Goal: Information Seeking & Learning: Learn about a topic

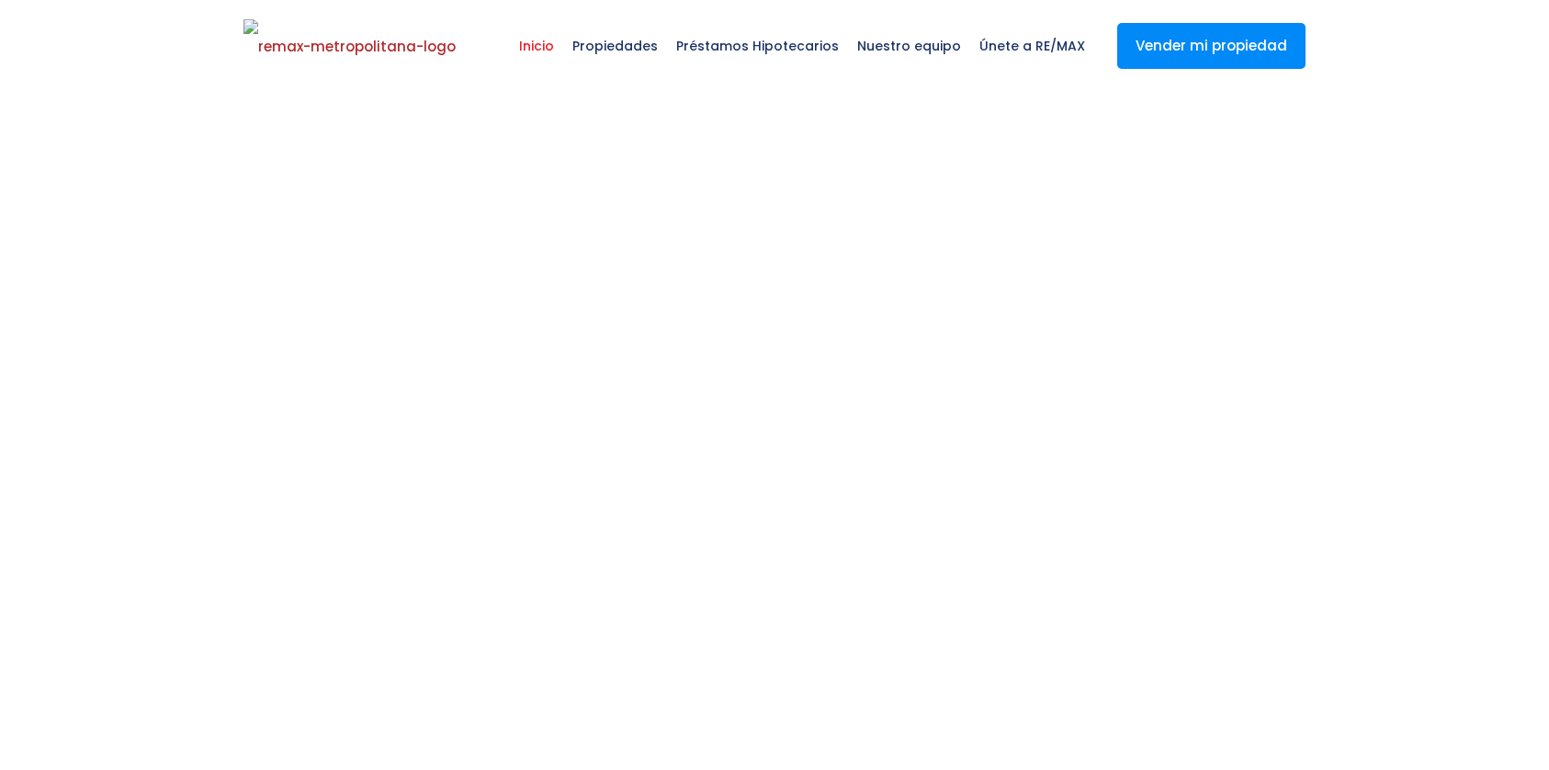
select select
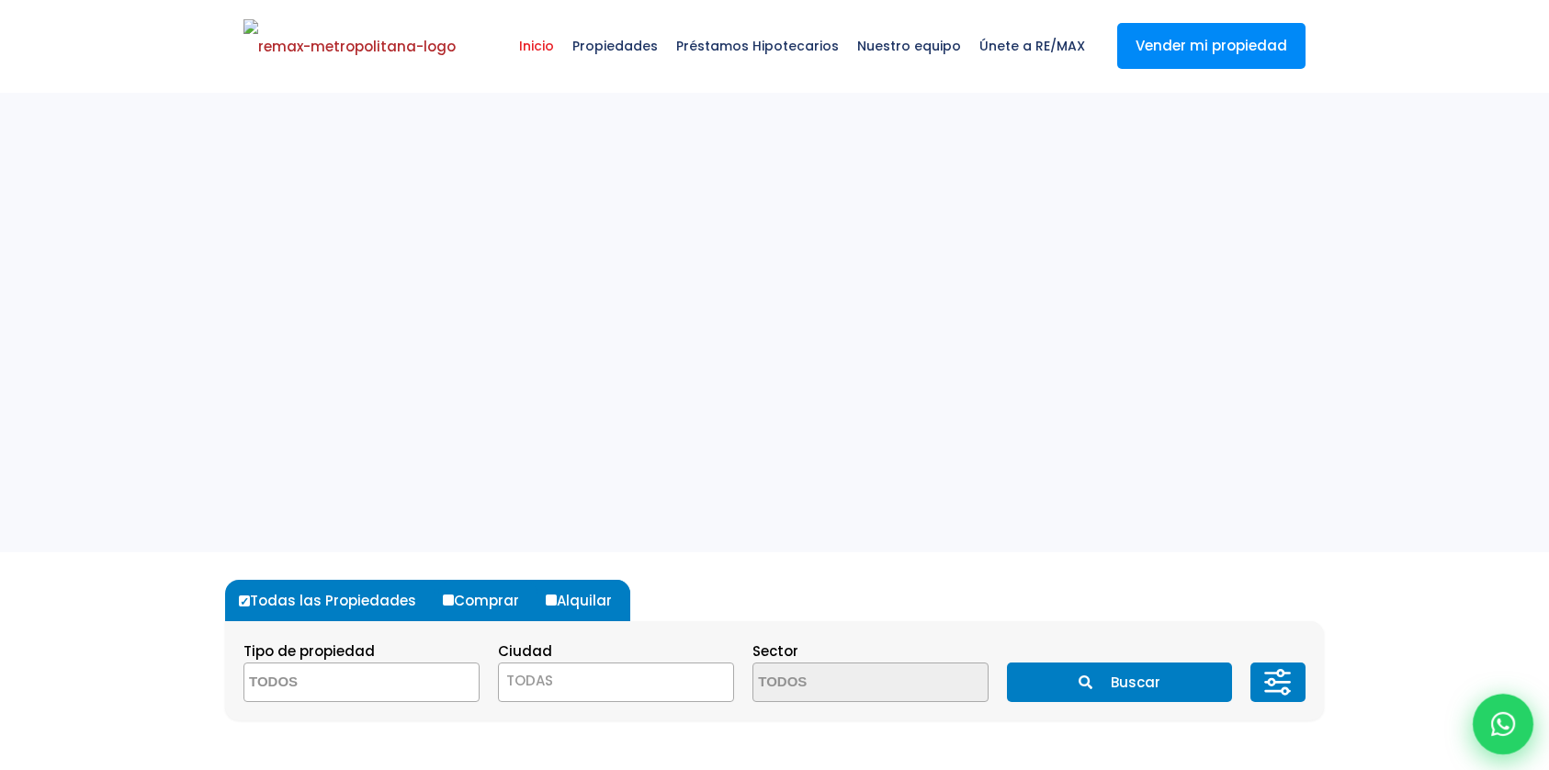
click at [1504, 717] on icon at bounding box center [1503, 724] width 24 height 24
